Goal: Information Seeking & Learning: Check status

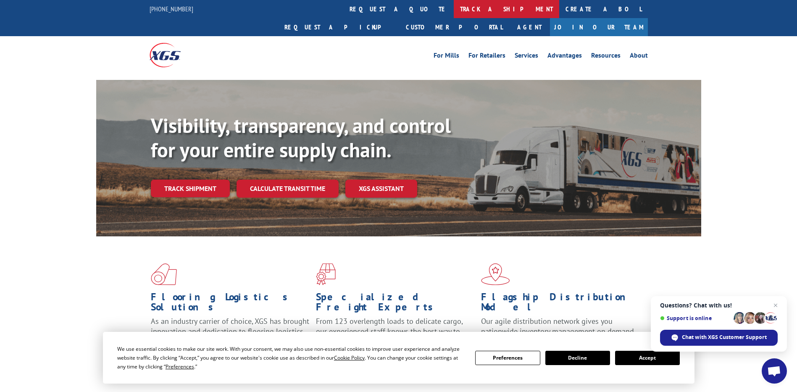
click at [454, 9] on link "track a shipment" at bounding box center [506, 9] width 105 height 18
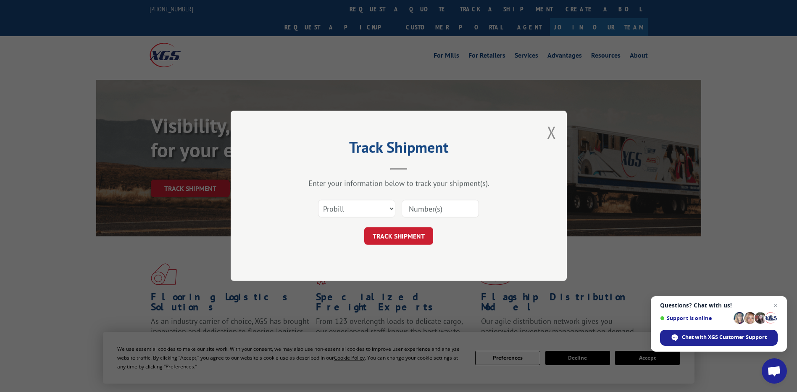
click at [442, 208] on input at bounding box center [440, 209] width 77 height 18
paste input "16900870"
type input "16900870"
click at [409, 232] on button "TRACK SHIPMENT" at bounding box center [398, 236] width 69 height 18
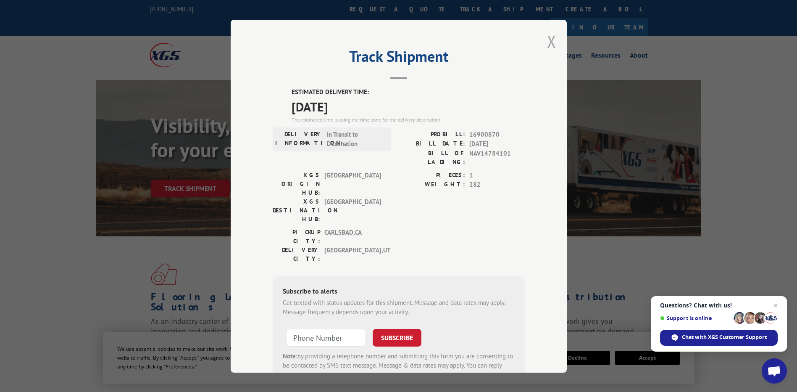
click at [548, 44] on button "Close modal" at bounding box center [551, 41] width 9 height 22
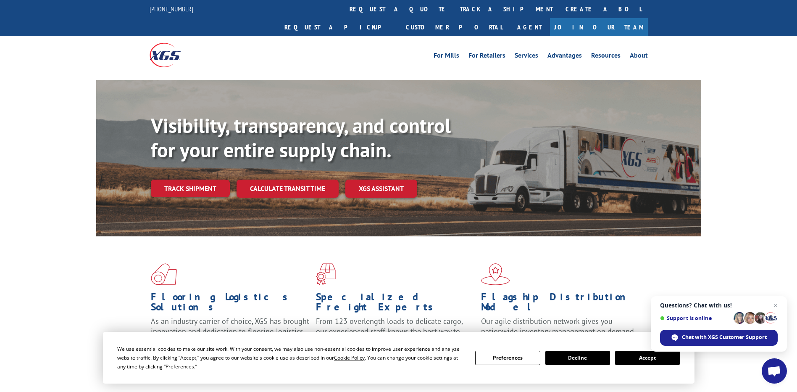
click at [630, 355] on button "Accept" at bounding box center [647, 357] width 65 height 14
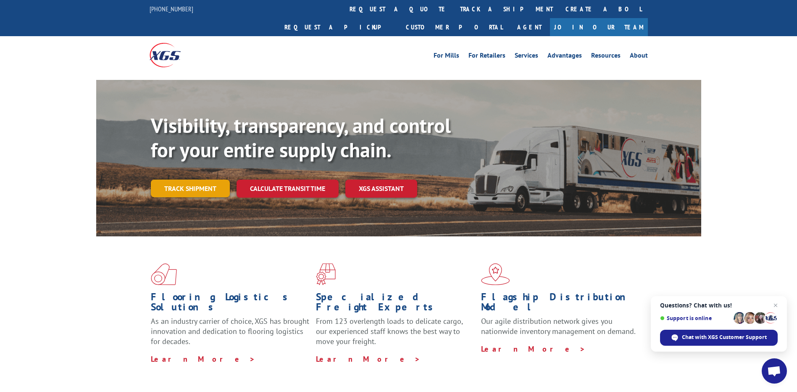
click at [196, 179] on link "Track shipment" at bounding box center [190, 188] width 79 height 18
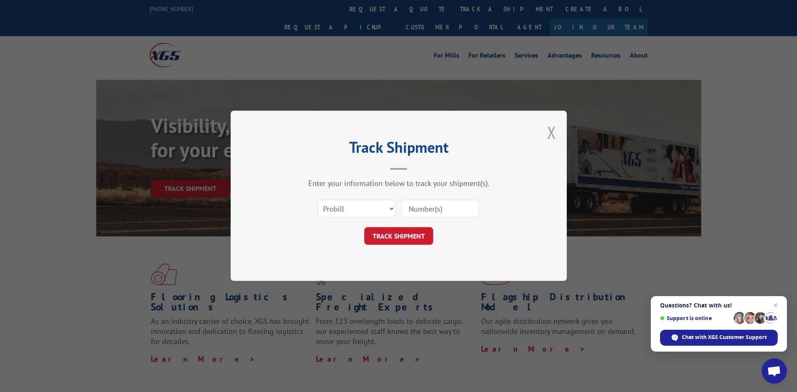
click at [550, 131] on button "Close modal" at bounding box center [551, 132] width 9 height 22
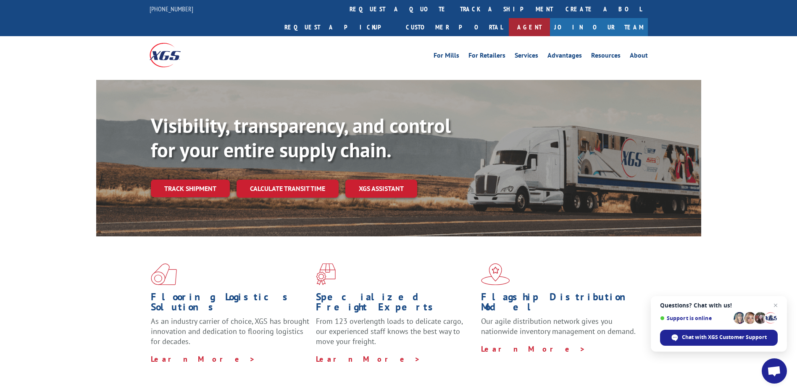
click at [550, 18] on link "Agent" at bounding box center [529, 27] width 41 height 18
